Goal: Ask a question

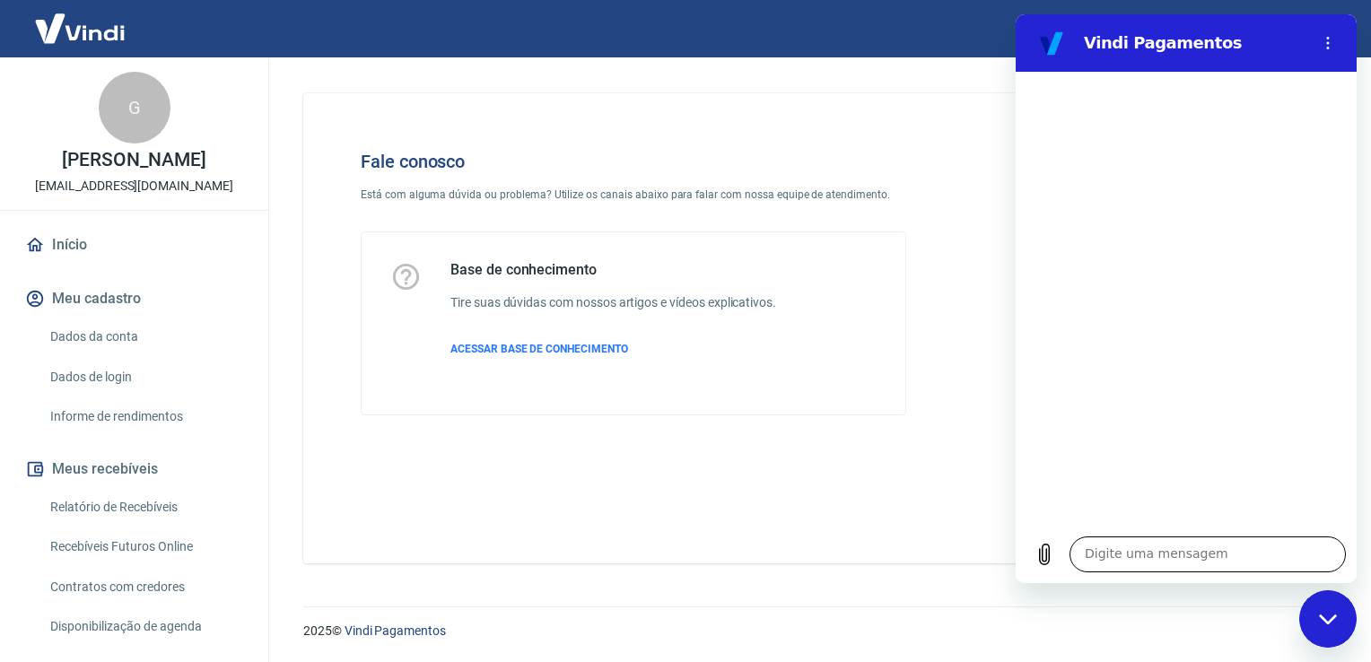
click at [1109, 559] on textarea at bounding box center [1208, 555] width 276 height 36
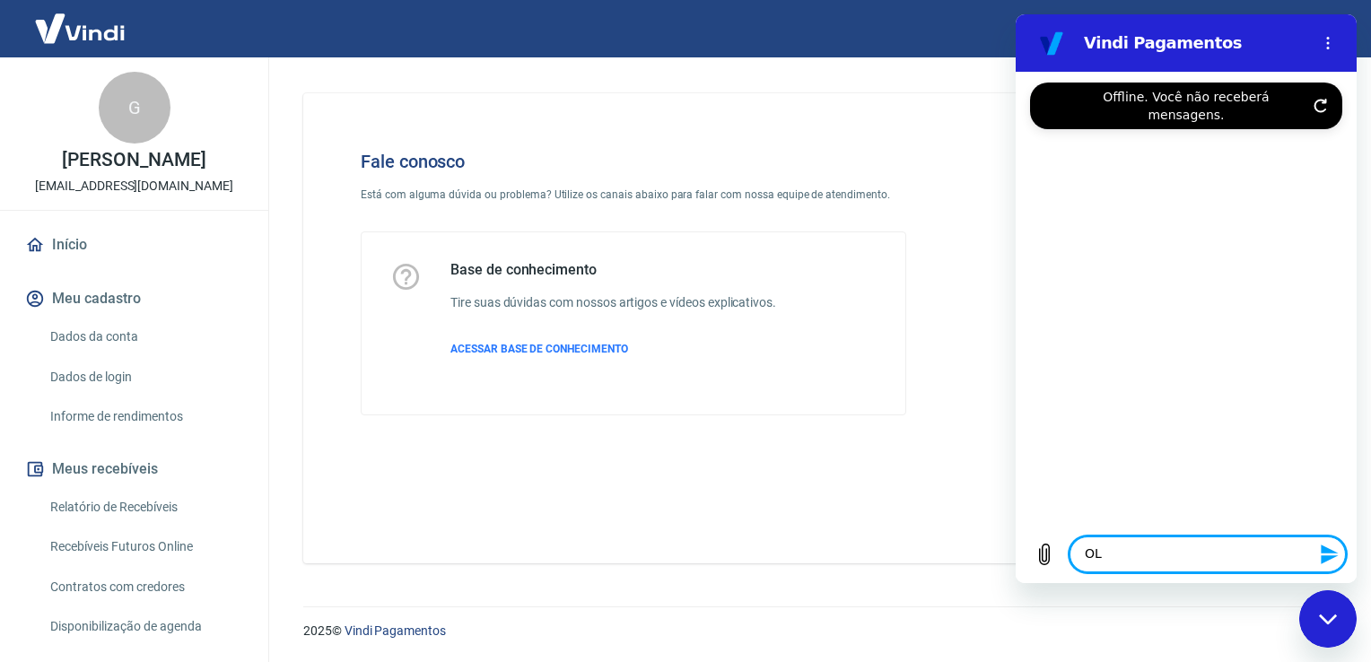
type textarea "OLÁ"
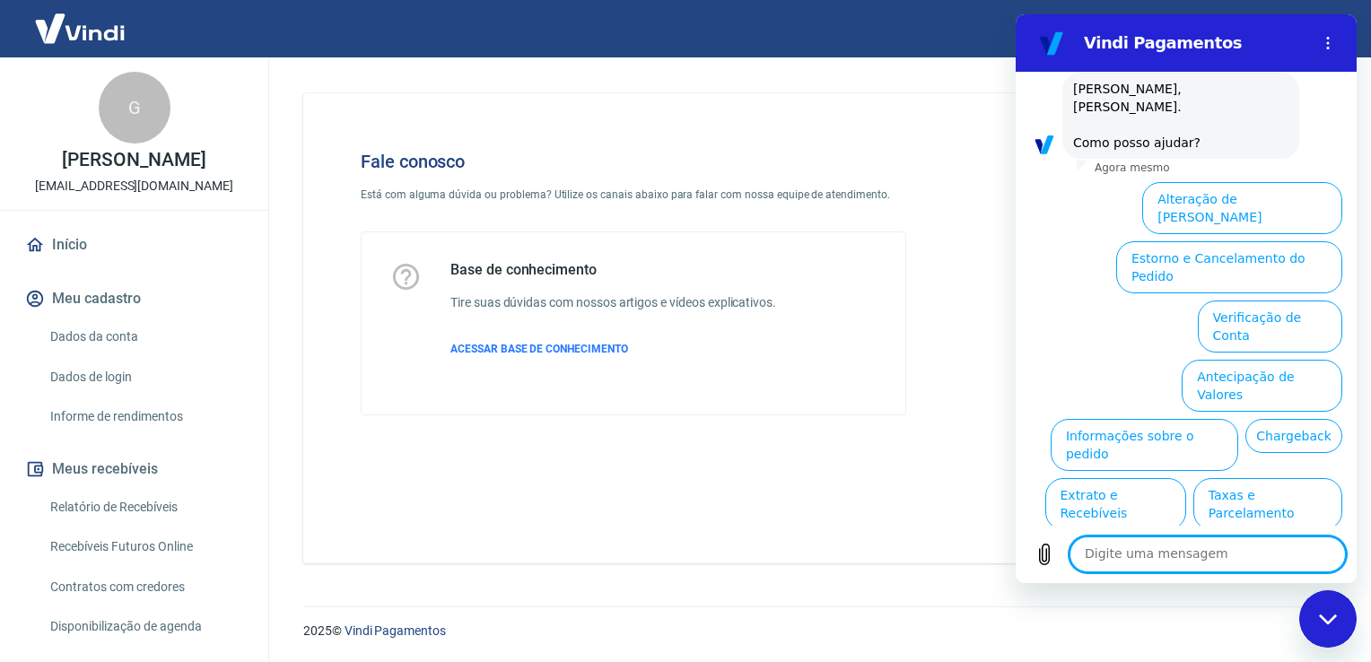
scroll to position [97, 0]
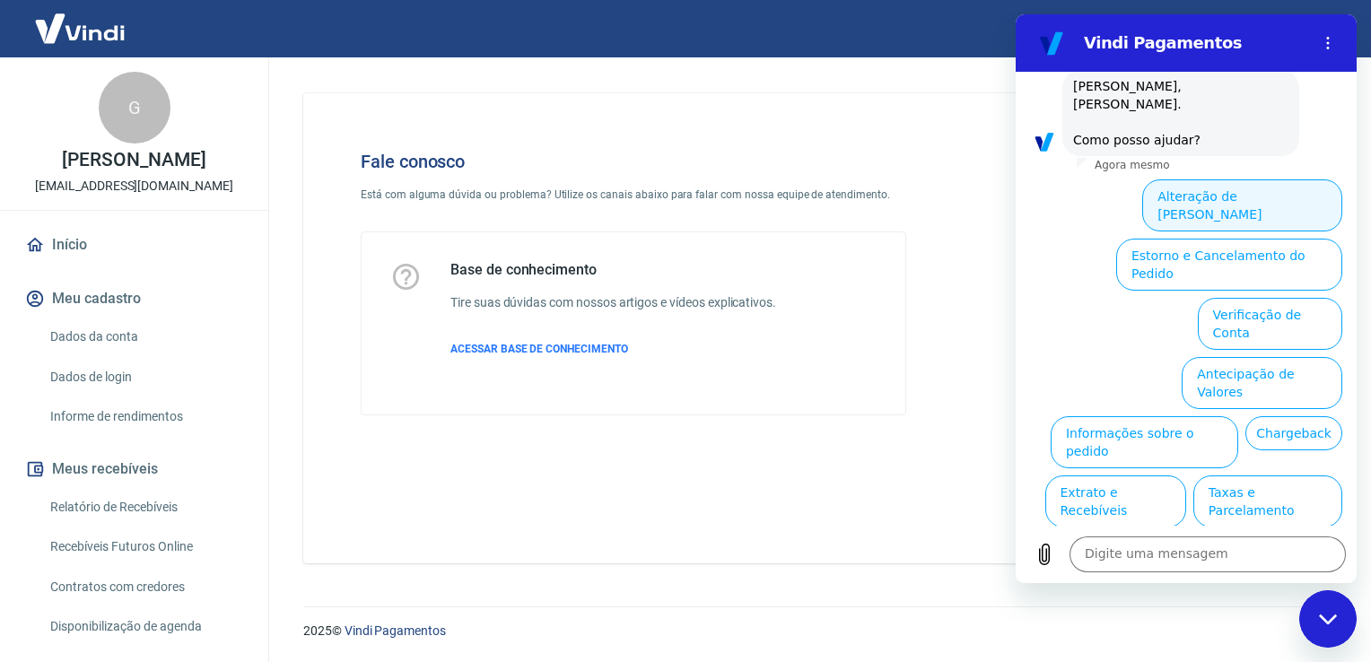
click at [1219, 179] on button "Alteração de [PERSON_NAME]" at bounding box center [1242, 205] width 200 height 52
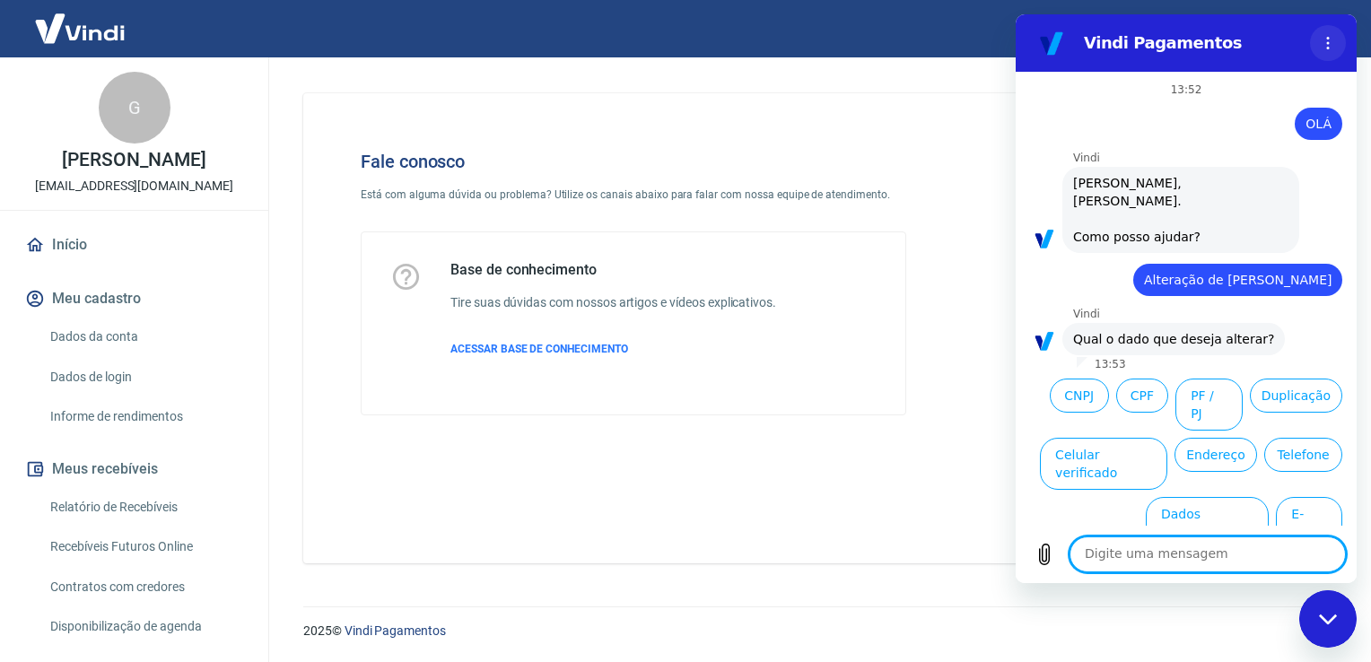
click at [1320, 46] on button "Menu de opções" at bounding box center [1328, 43] width 36 height 36
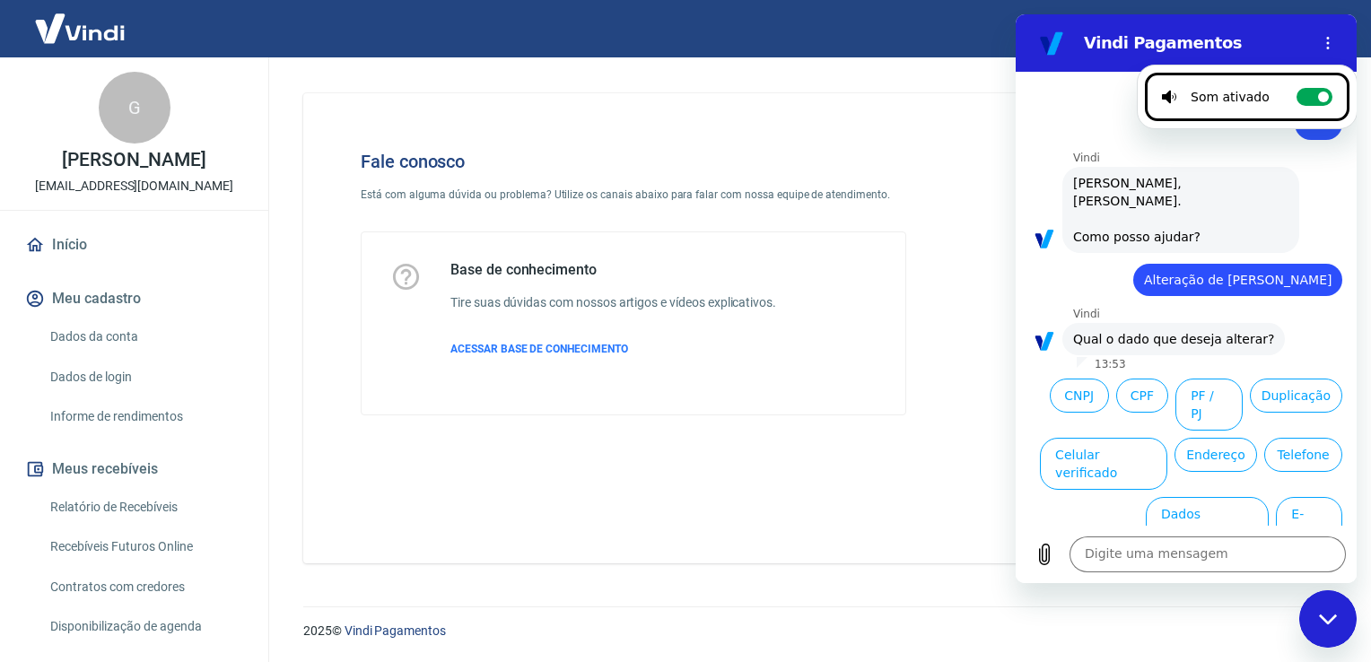
click at [874, 45] on div "Sair" at bounding box center [685, 28] width 1371 height 57
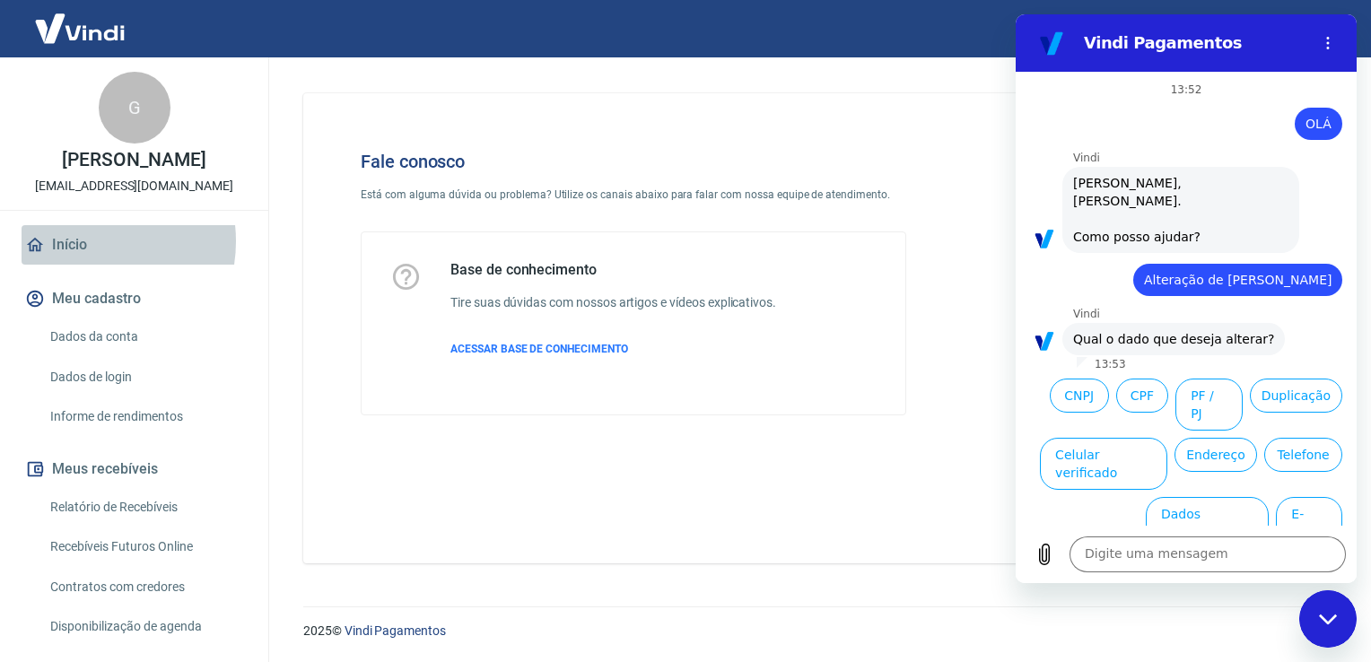
click at [83, 260] on link "Início" at bounding box center [134, 244] width 225 height 39
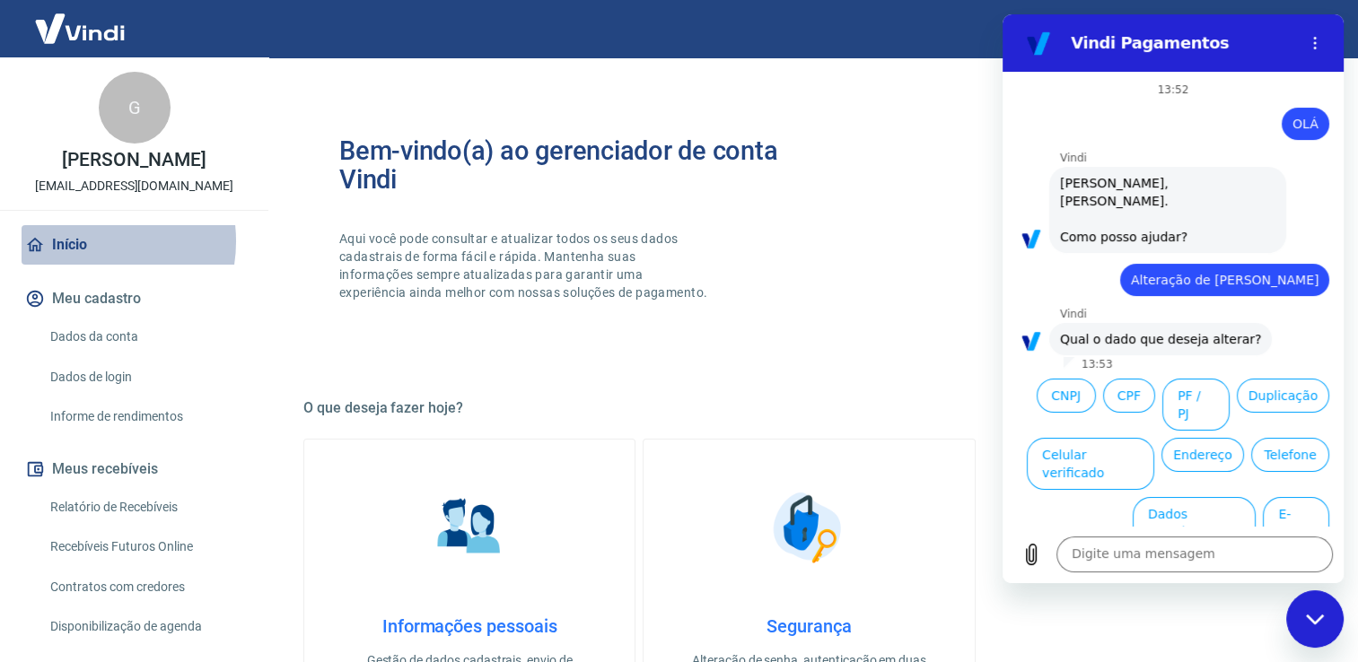
click at [83, 260] on link "Início" at bounding box center [134, 244] width 225 height 39
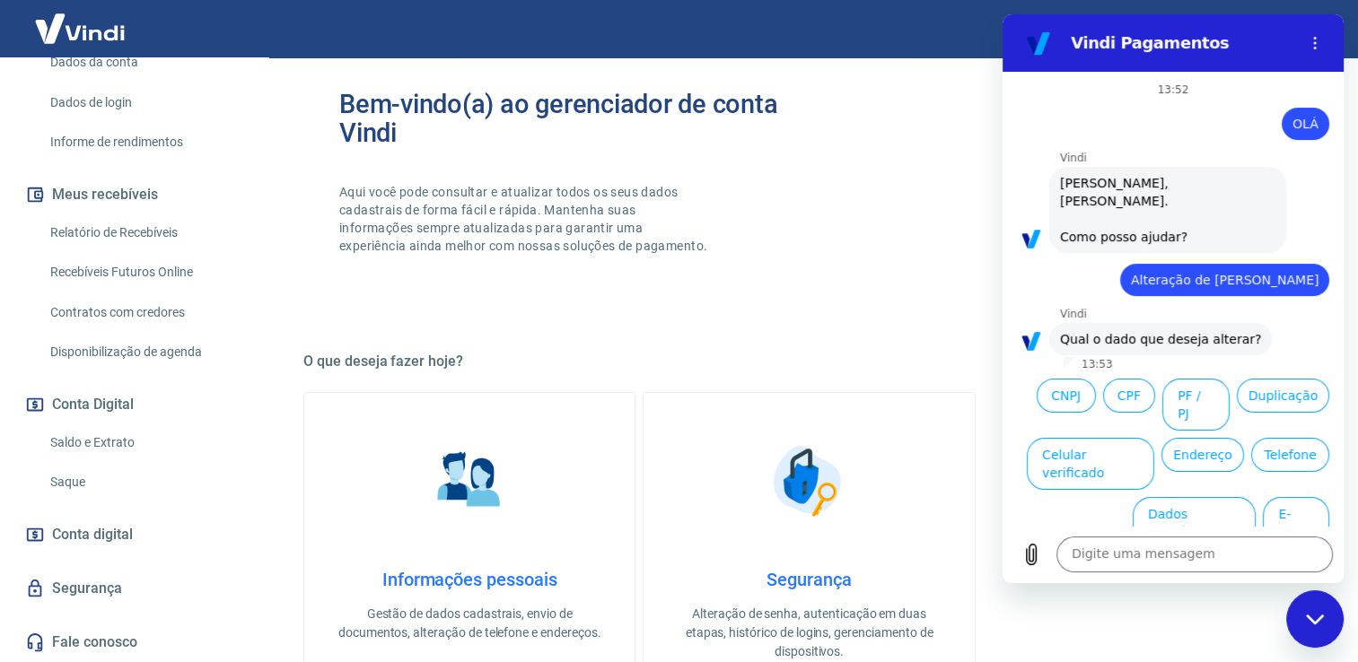
scroll to position [63, 0]
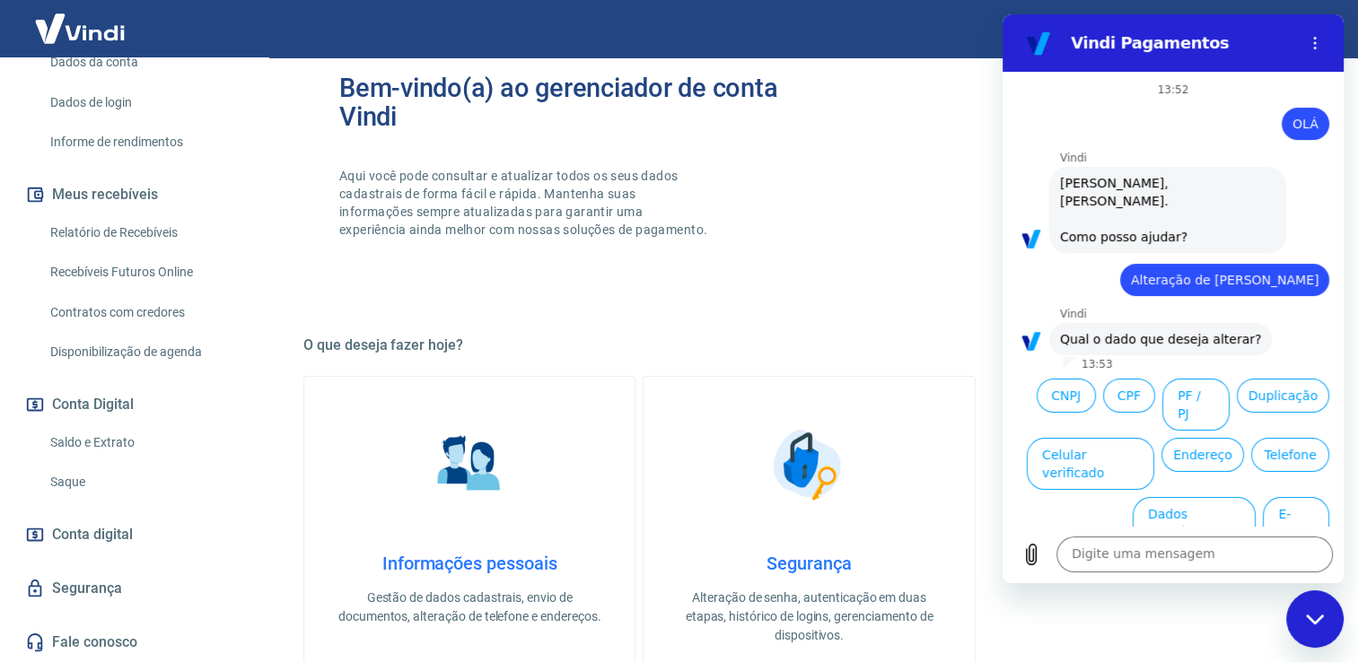
click at [1314, 607] on div "Fechar janela de mensagens" at bounding box center [1315, 619] width 54 height 54
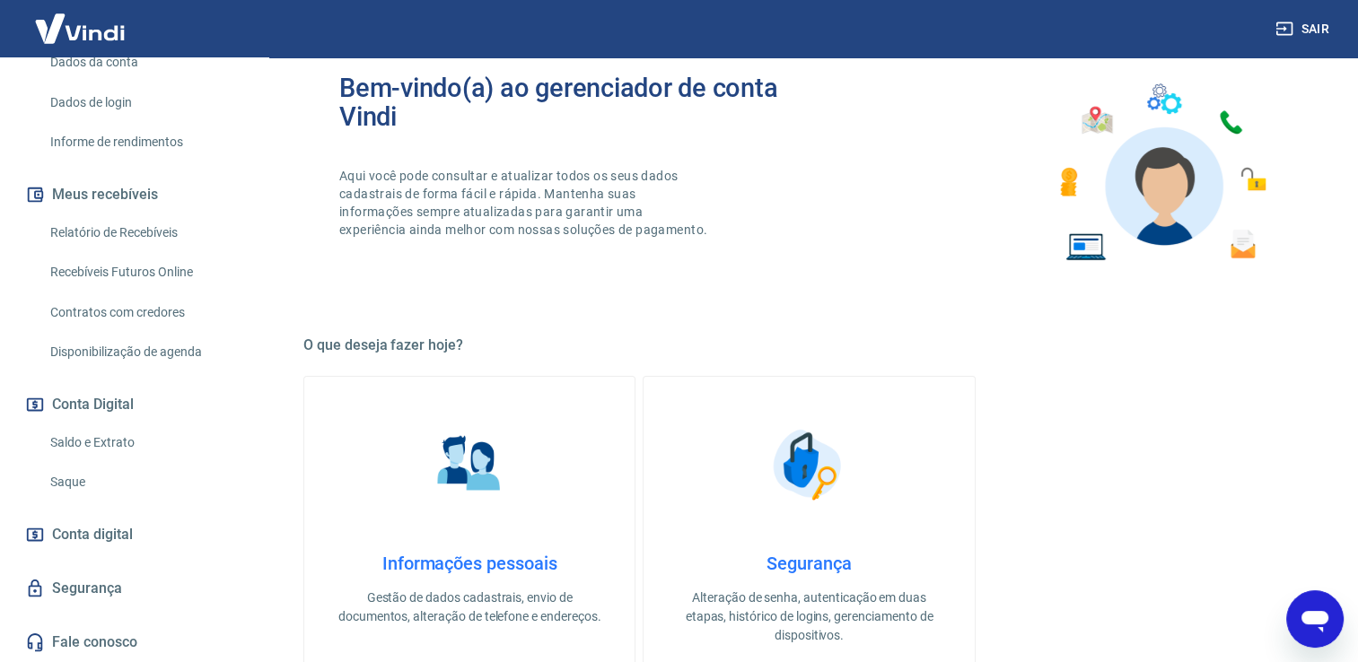
click at [92, 24] on img at bounding box center [80, 28] width 117 height 55
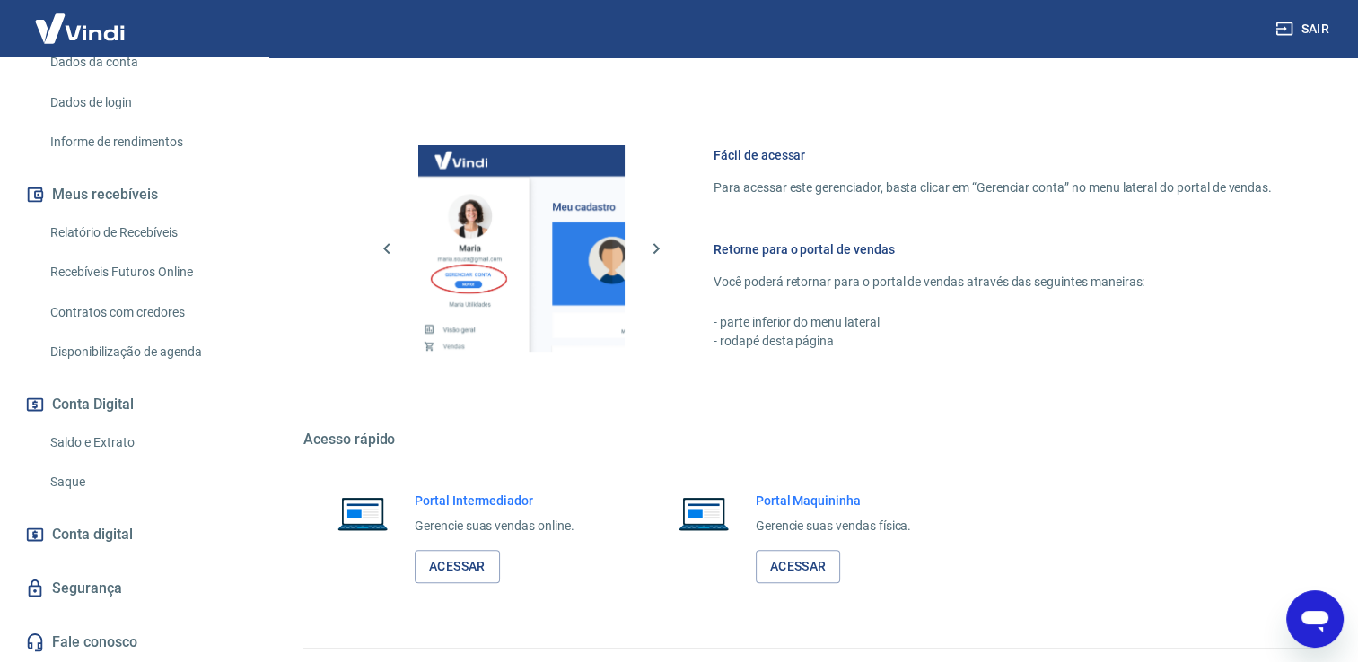
scroll to position [754, 0]
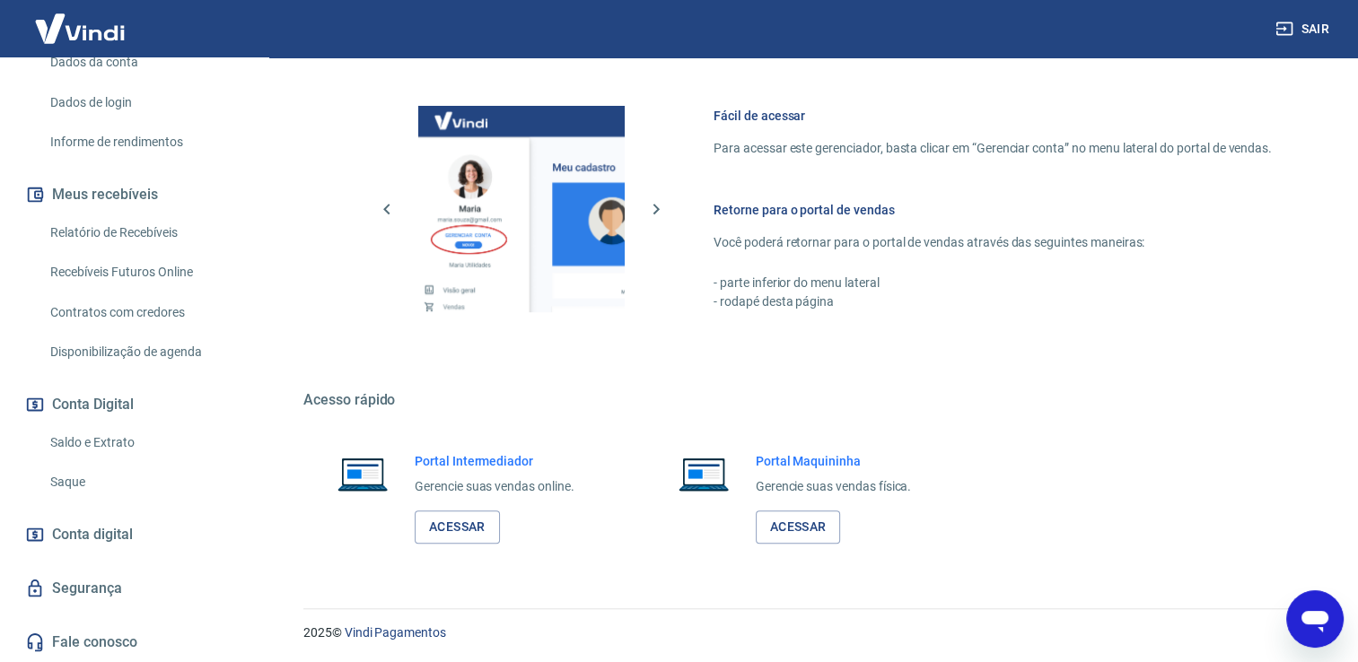
click at [79, 29] on img at bounding box center [80, 28] width 117 height 55
click at [73, 7] on img at bounding box center [80, 28] width 117 height 55
click at [48, 23] on img at bounding box center [80, 28] width 117 height 55
drag, startPoint x: 48, startPoint y: 23, endPoint x: 13, endPoint y: -31, distance: 64.7
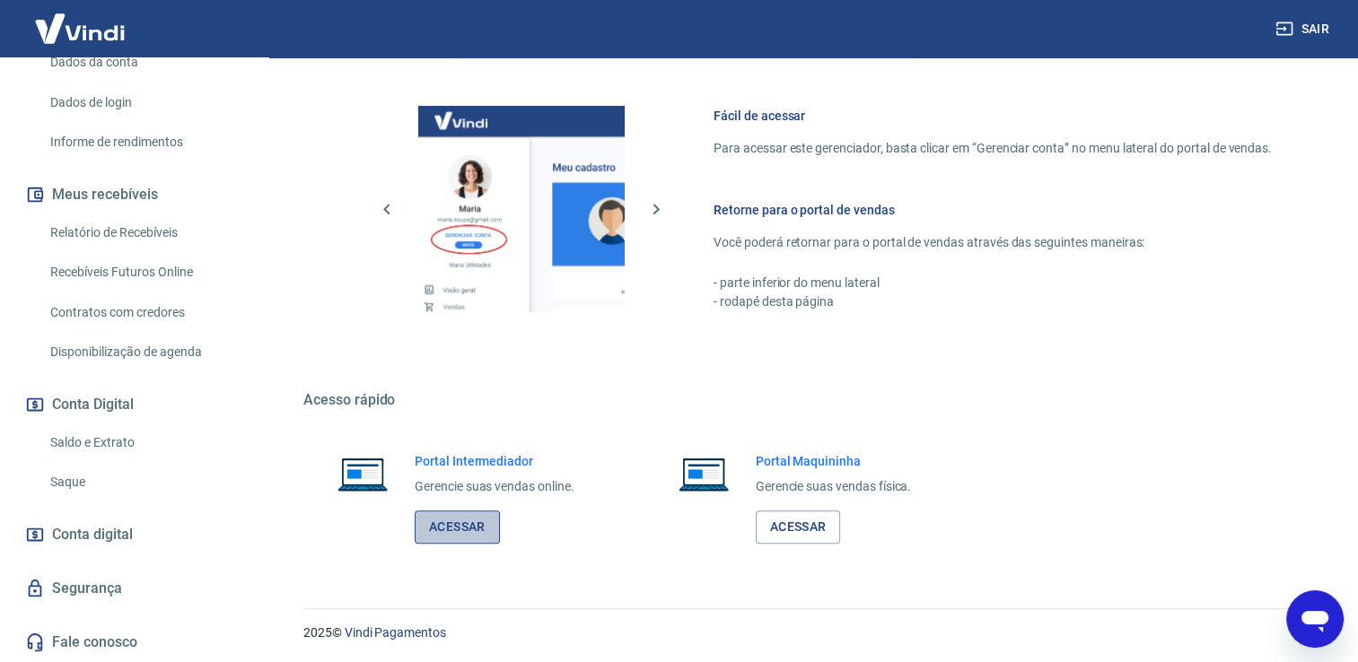
click at [470, 523] on link "Acessar" at bounding box center [457, 527] width 85 height 33
